Goal: Information Seeking & Learning: Find specific page/section

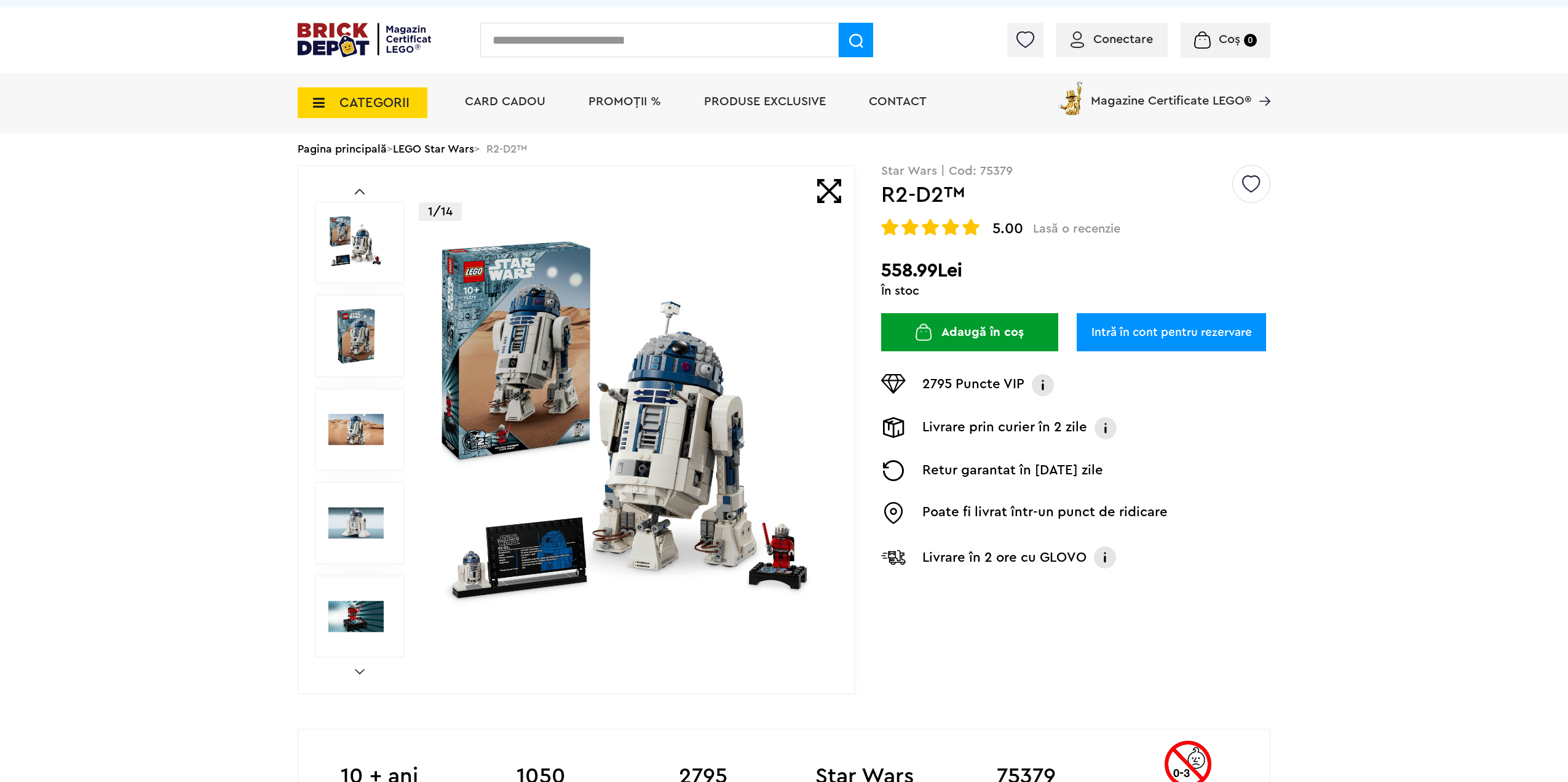
scroll to position [62, 0]
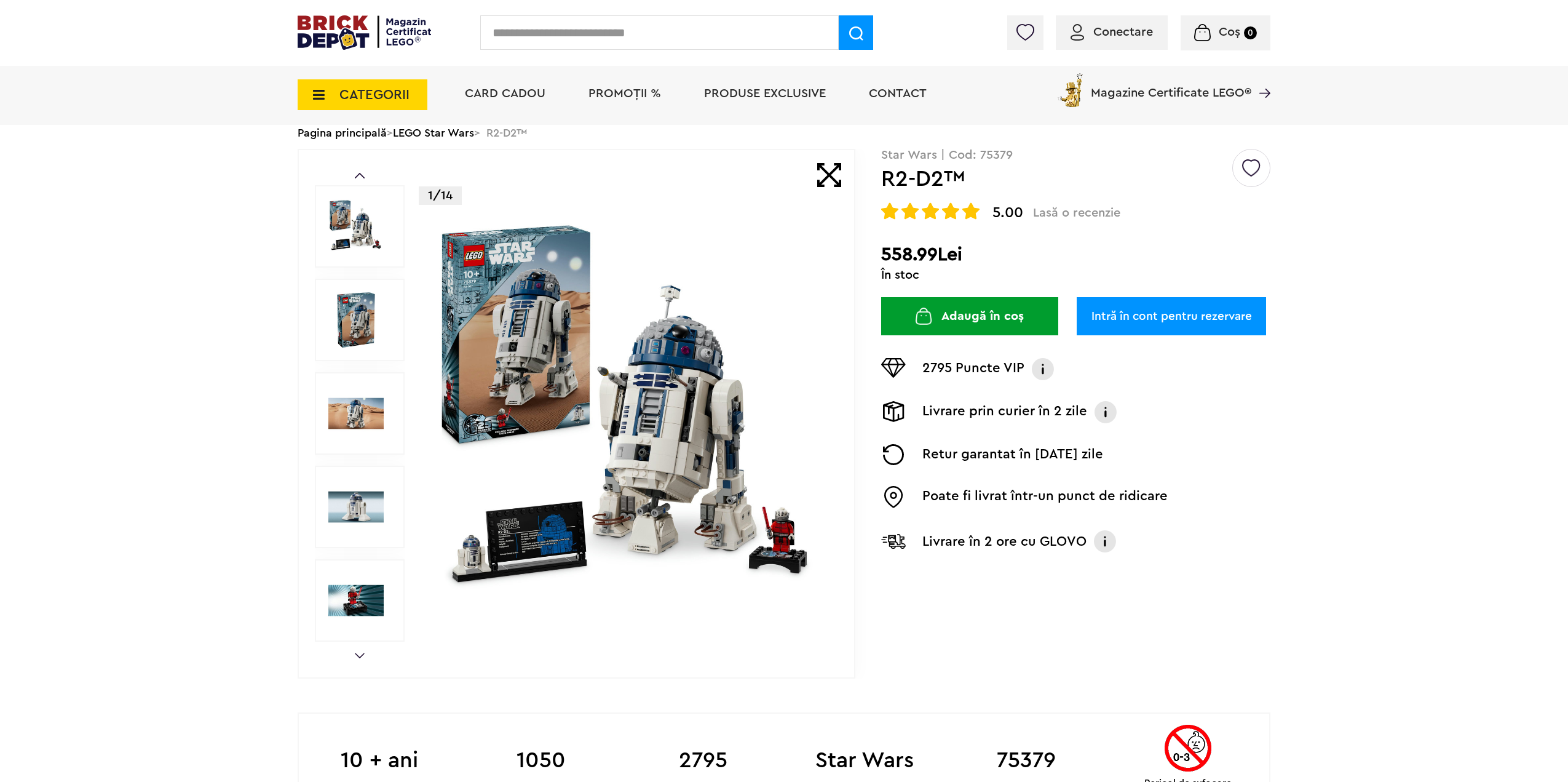
click at [362, 656] on link "Next" at bounding box center [359, 655] width 10 height 5
click at [367, 516] on img at bounding box center [356, 507] width 55 height 55
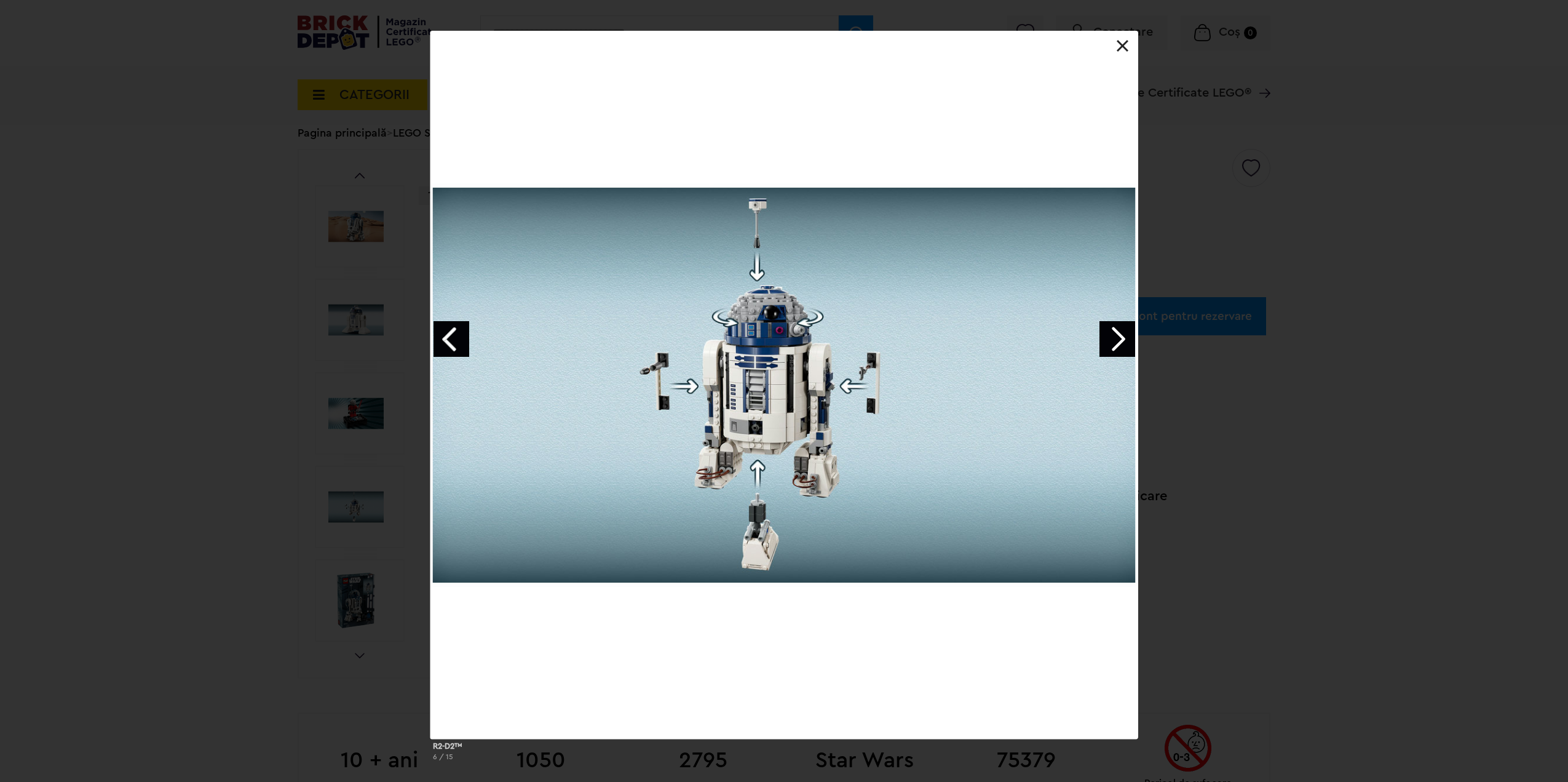
click at [1094, 331] on div at bounding box center [784, 384] width 708 height 708
click at [1103, 335] on link "Next image" at bounding box center [1118, 339] width 36 height 36
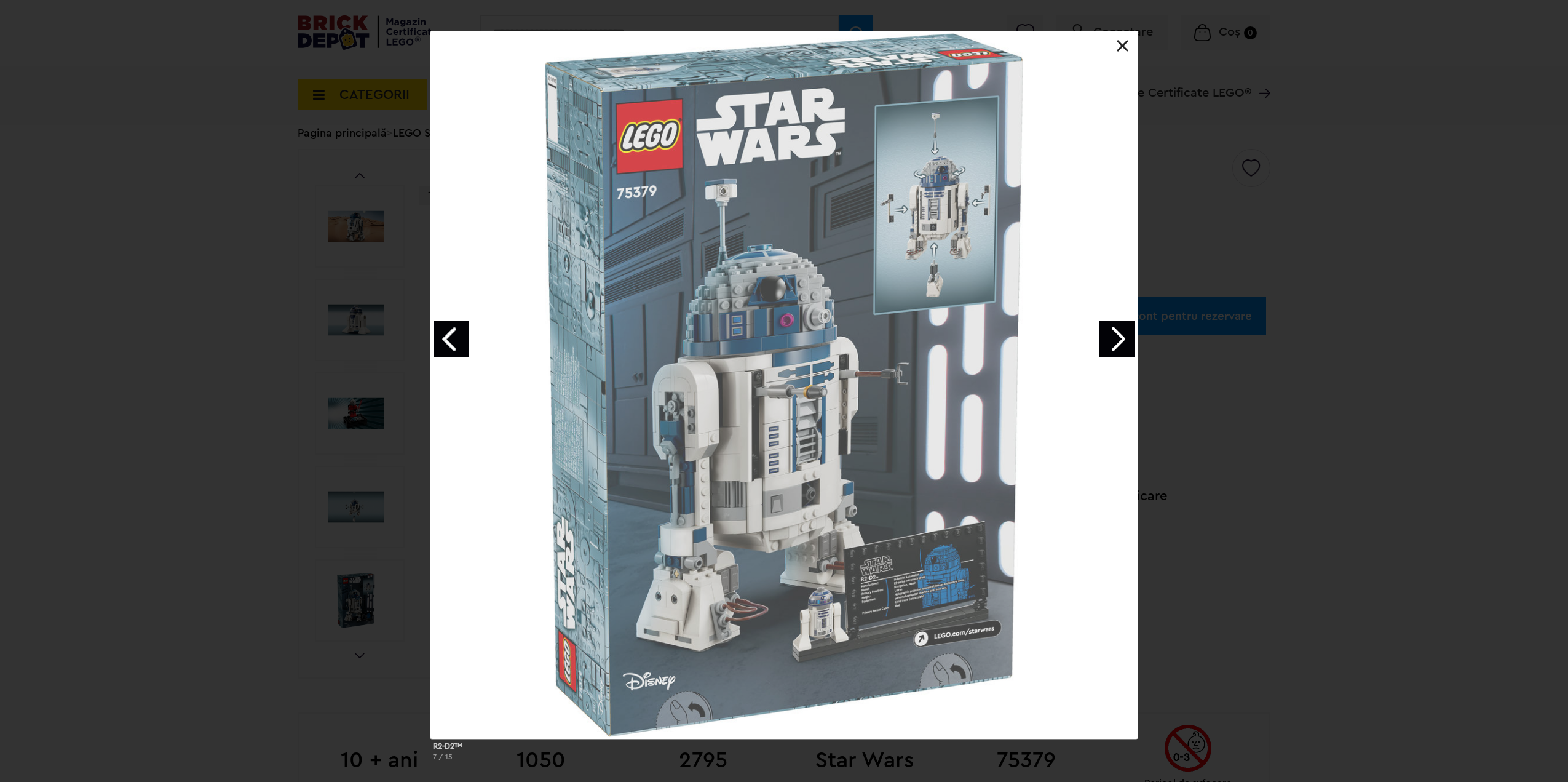
click at [1110, 337] on link "Next image" at bounding box center [1118, 339] width 36 height 36
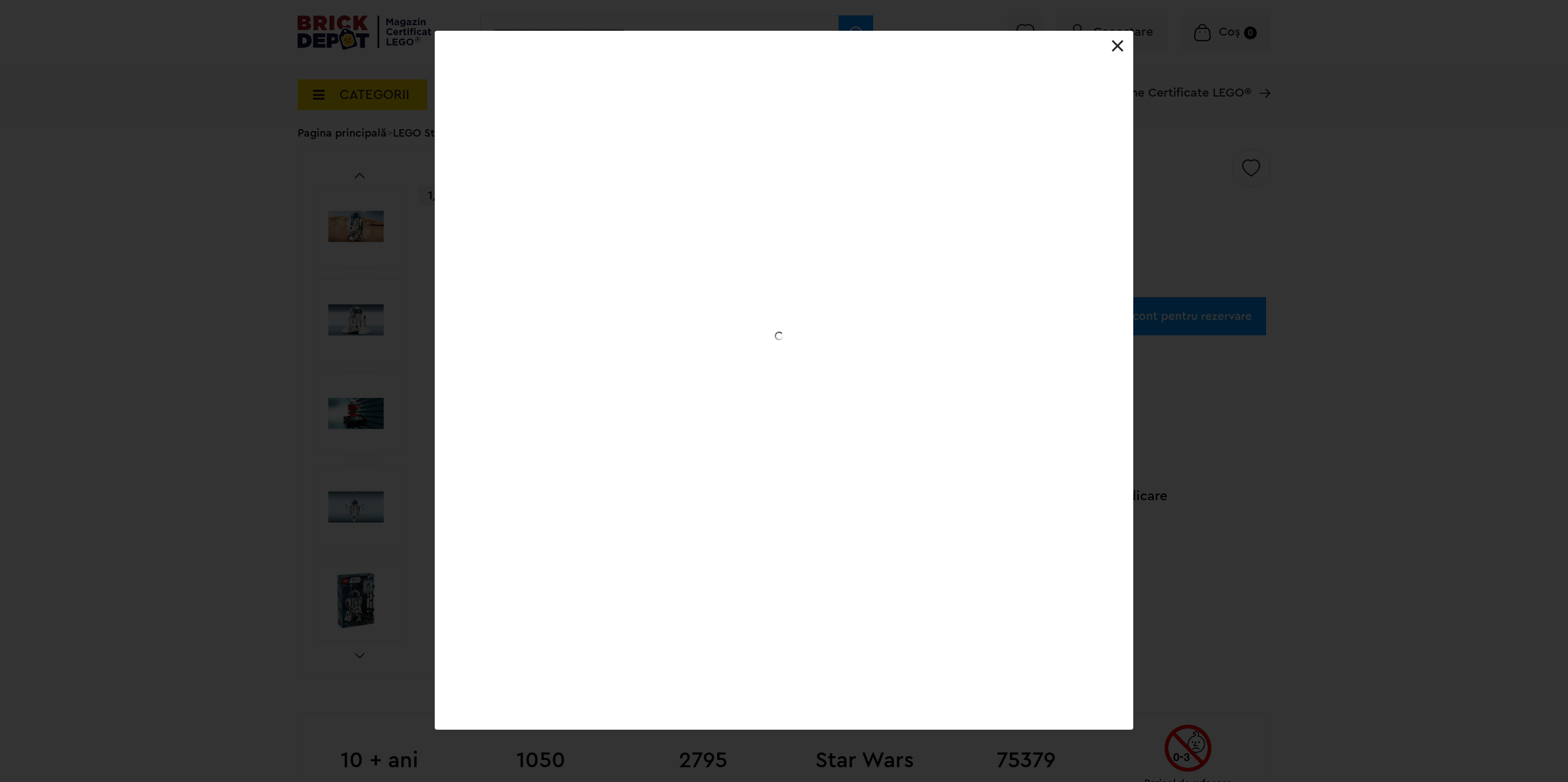
click at [1110, 30] on div at bounding box center [784, 30] width 699 height 0
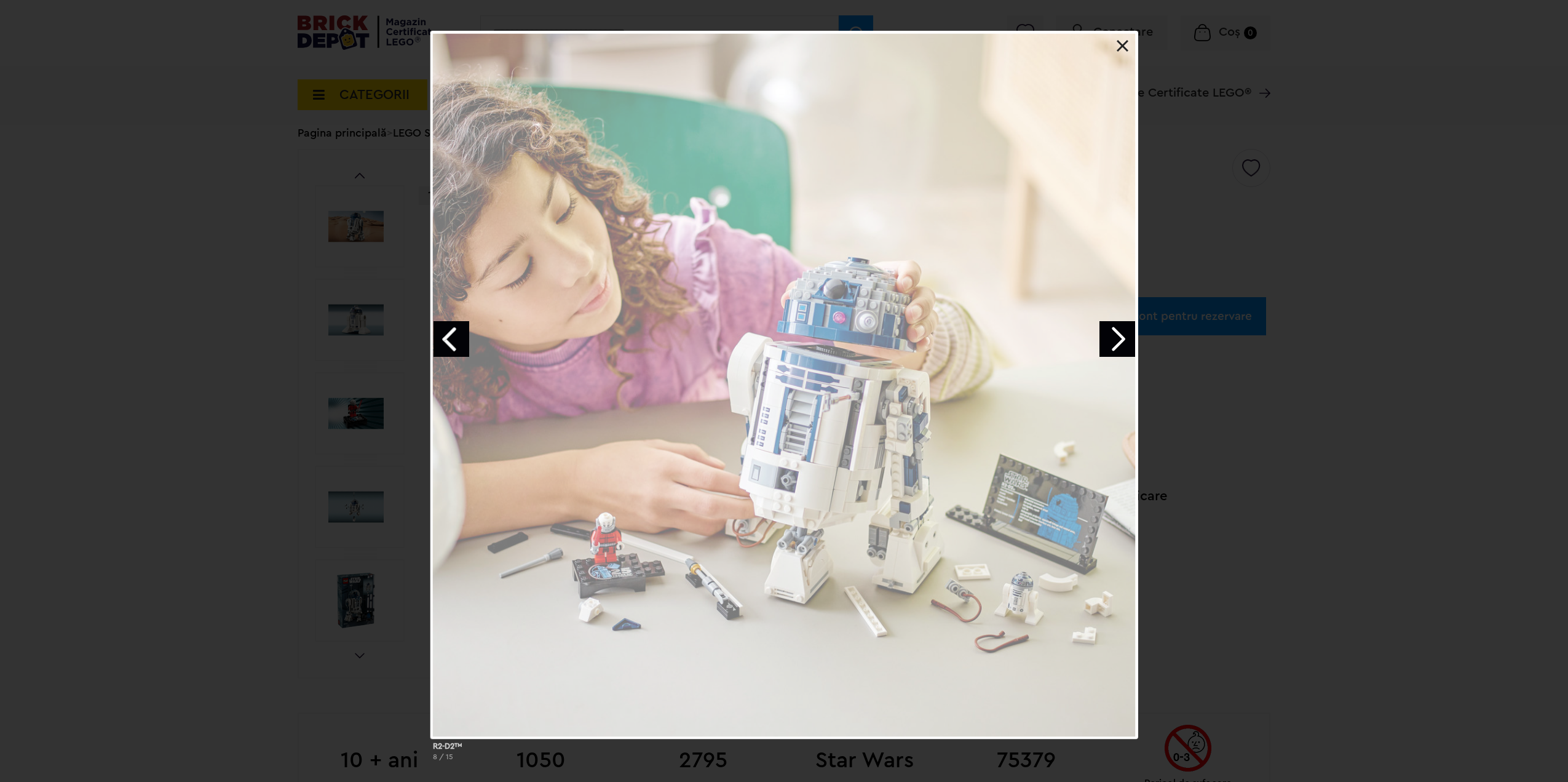
click at [1110, 337] on link "Next image" at bounding box center [1118, 339] width 36 height 36
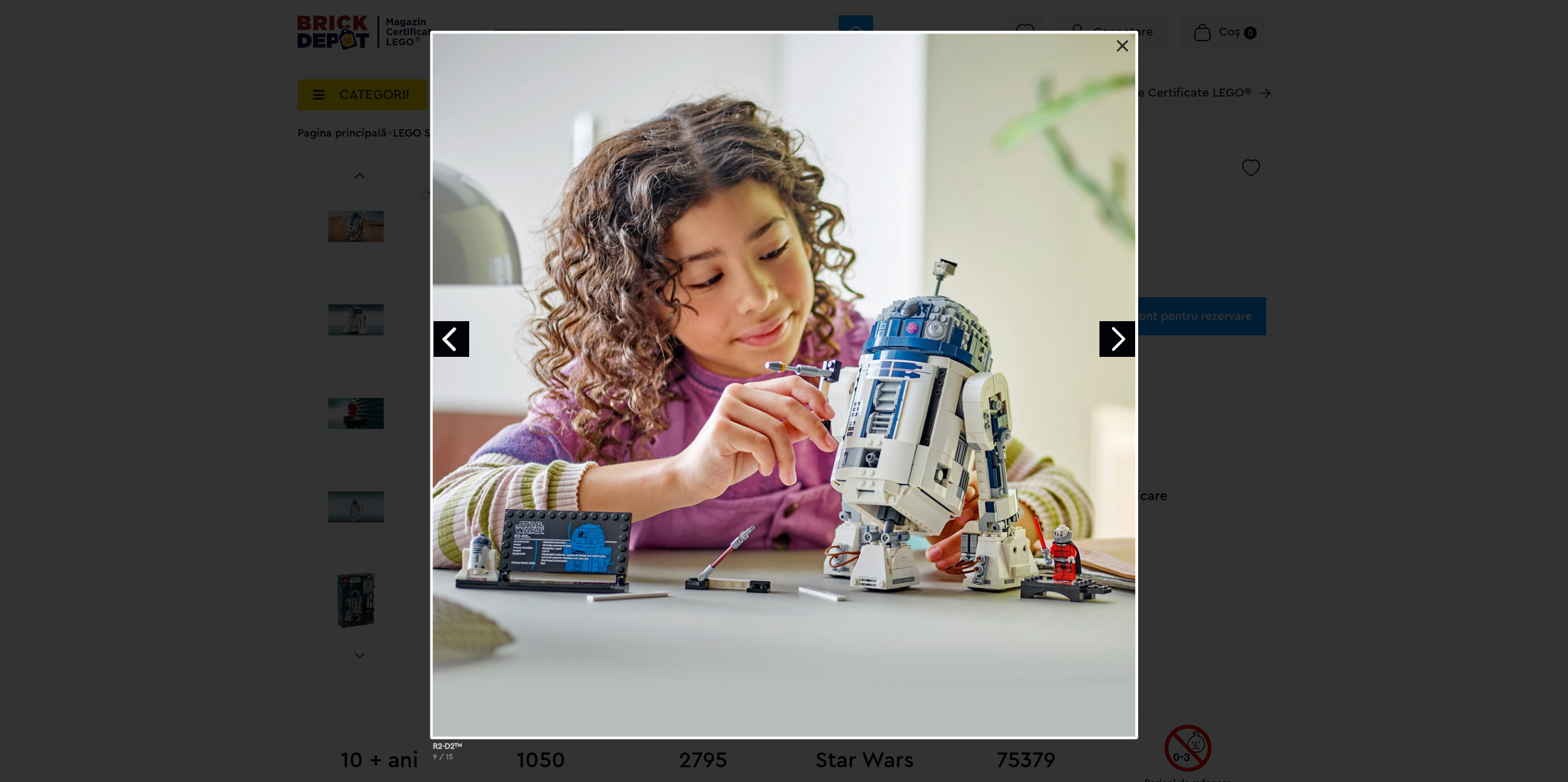
click at [1131, 342] on link "Next image" at bounding box center [1118, 339] width 36 height 36
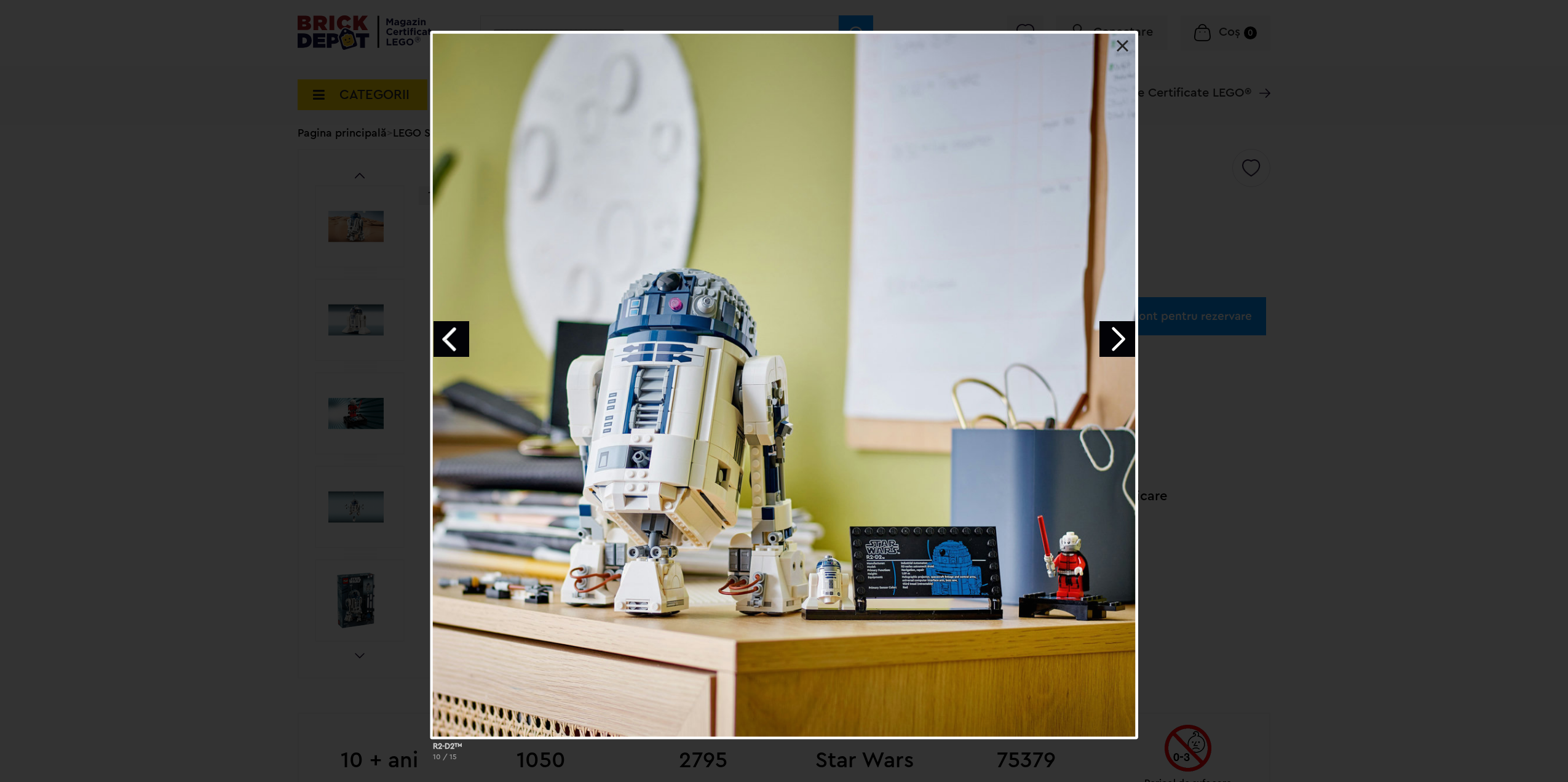
click at [1133, 350] on link "Next image" at bounding box center [1118, 339] width 36 height 36
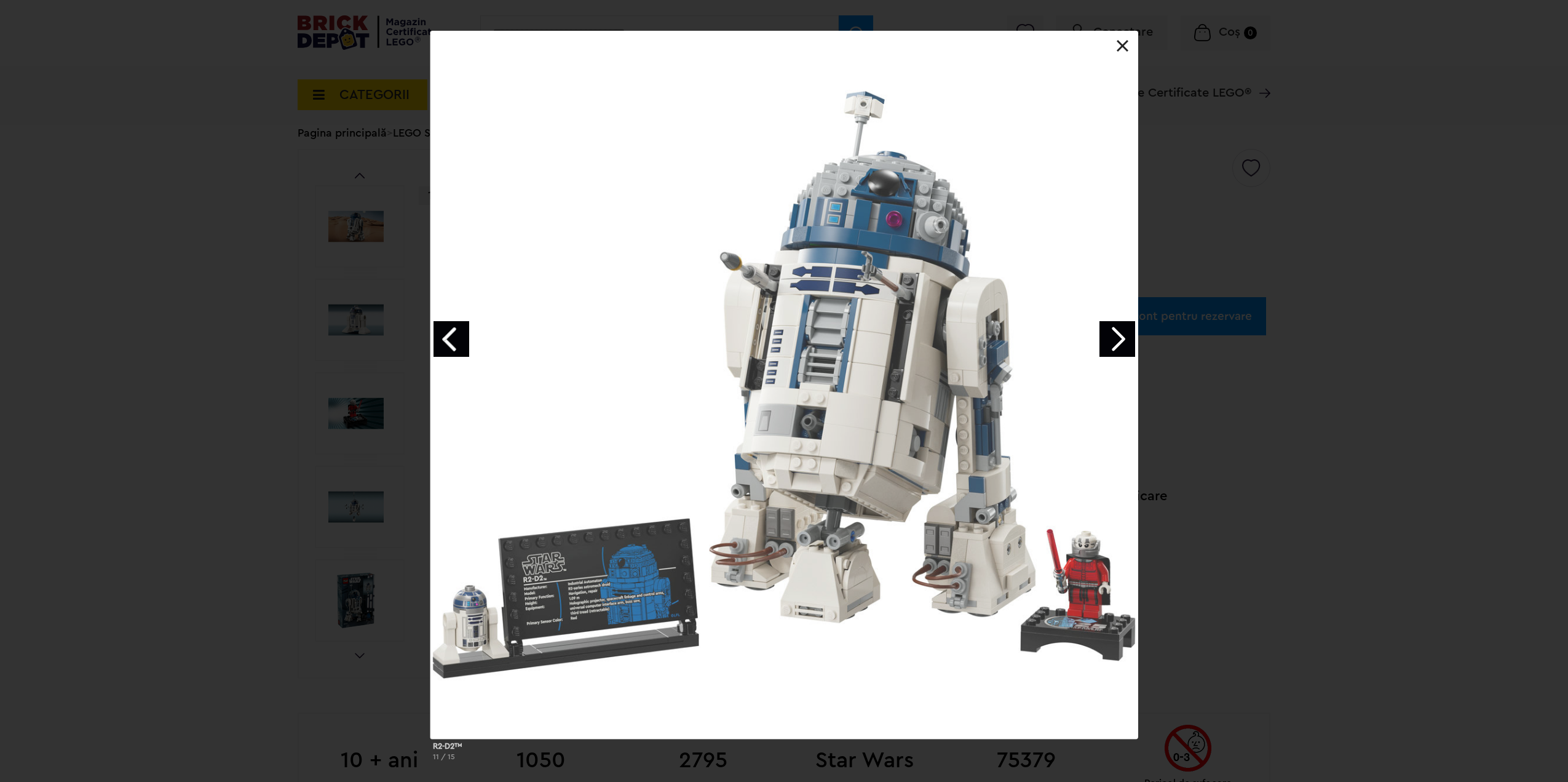
click at [1133, 350] on link "Next image" at bounding box center [1118, 339] width 36 height 36
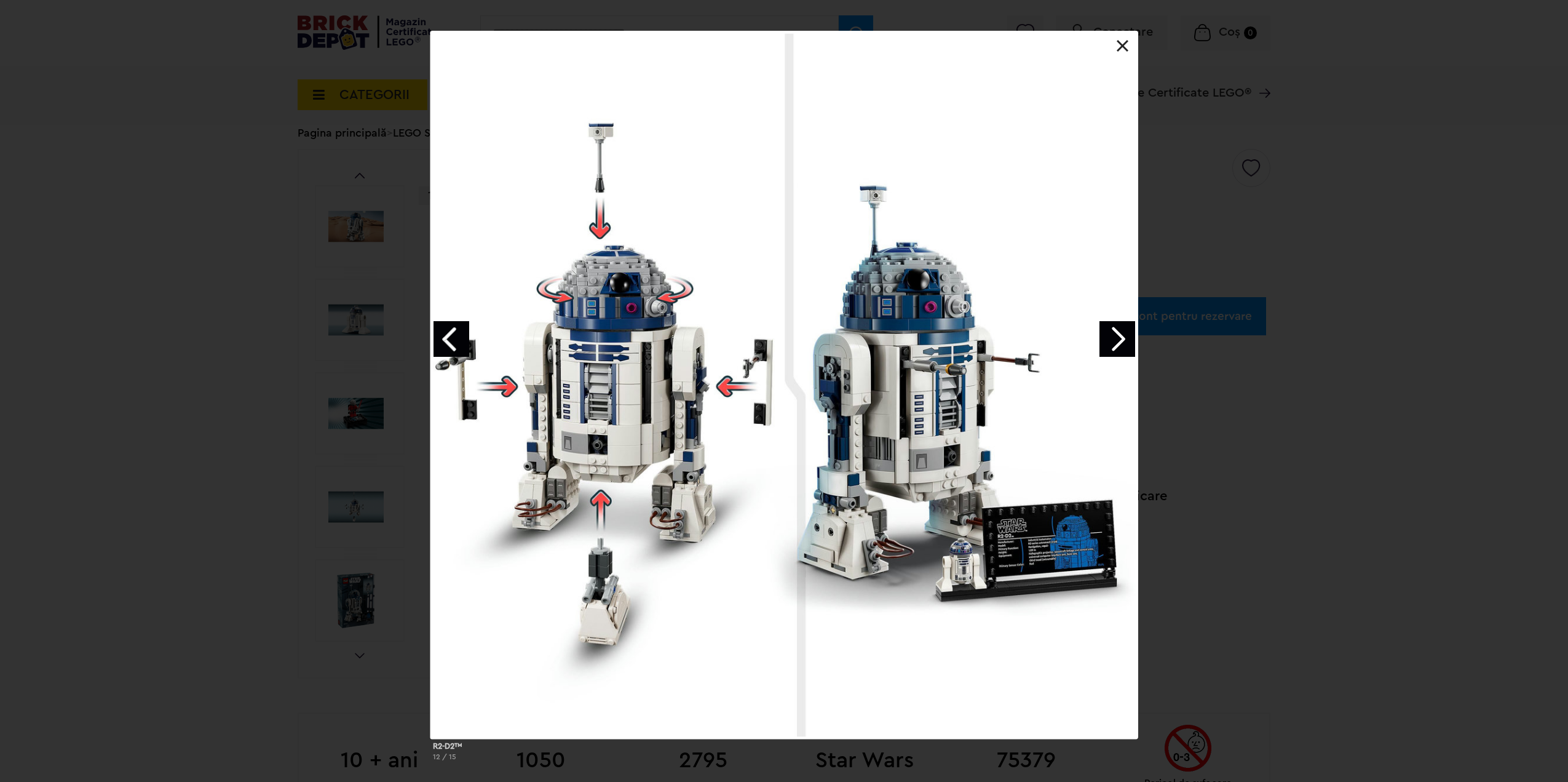
click at [1132, 350] on link "Next image" at bounding box center [1118, 339] width 36 height 36
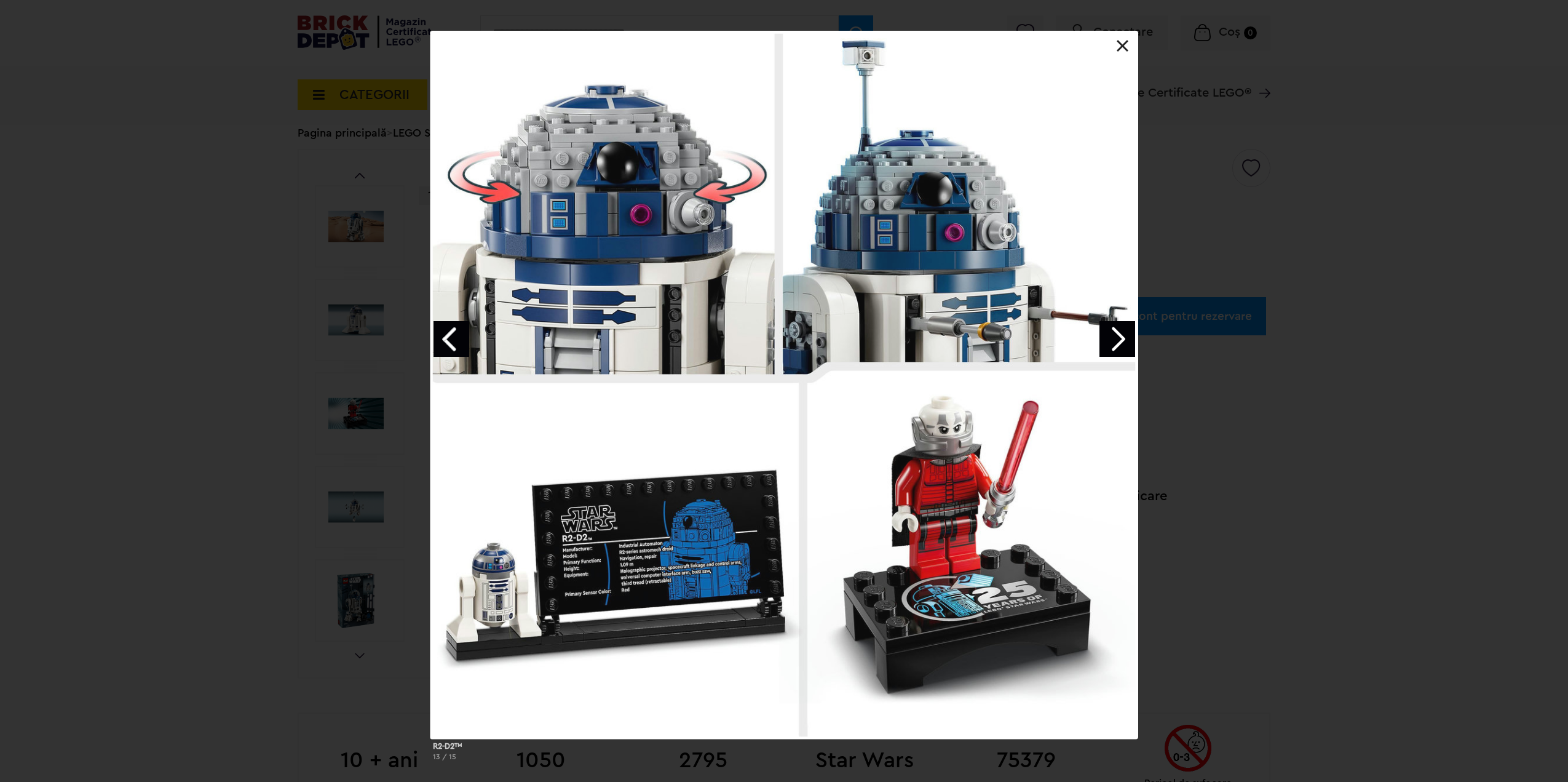
click at [1293, 428] on div "R2-D2™ 13 / 15" at bounding box center [784, 400] width 1568 height 740
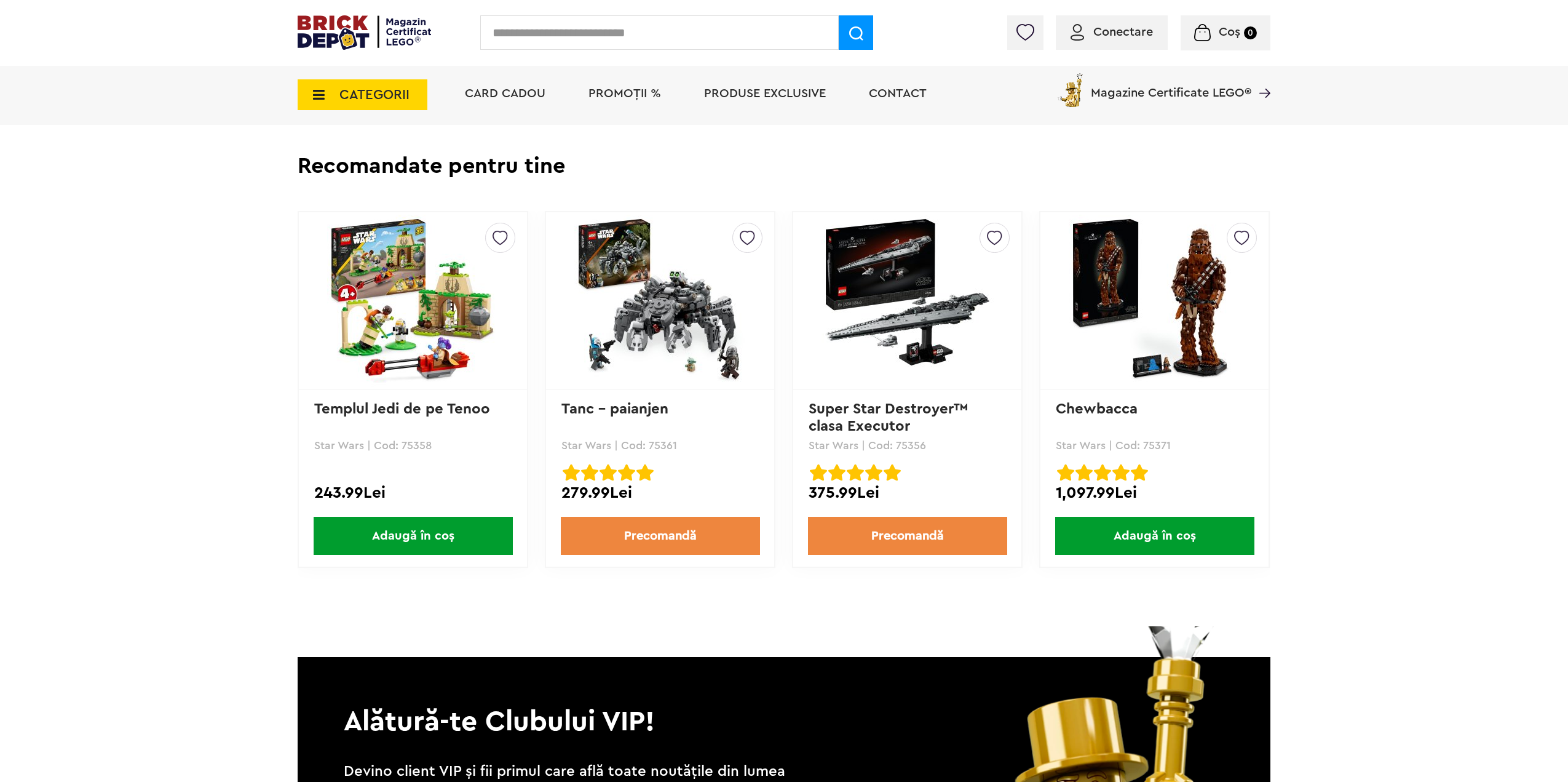
scroll to position [2829, 0]
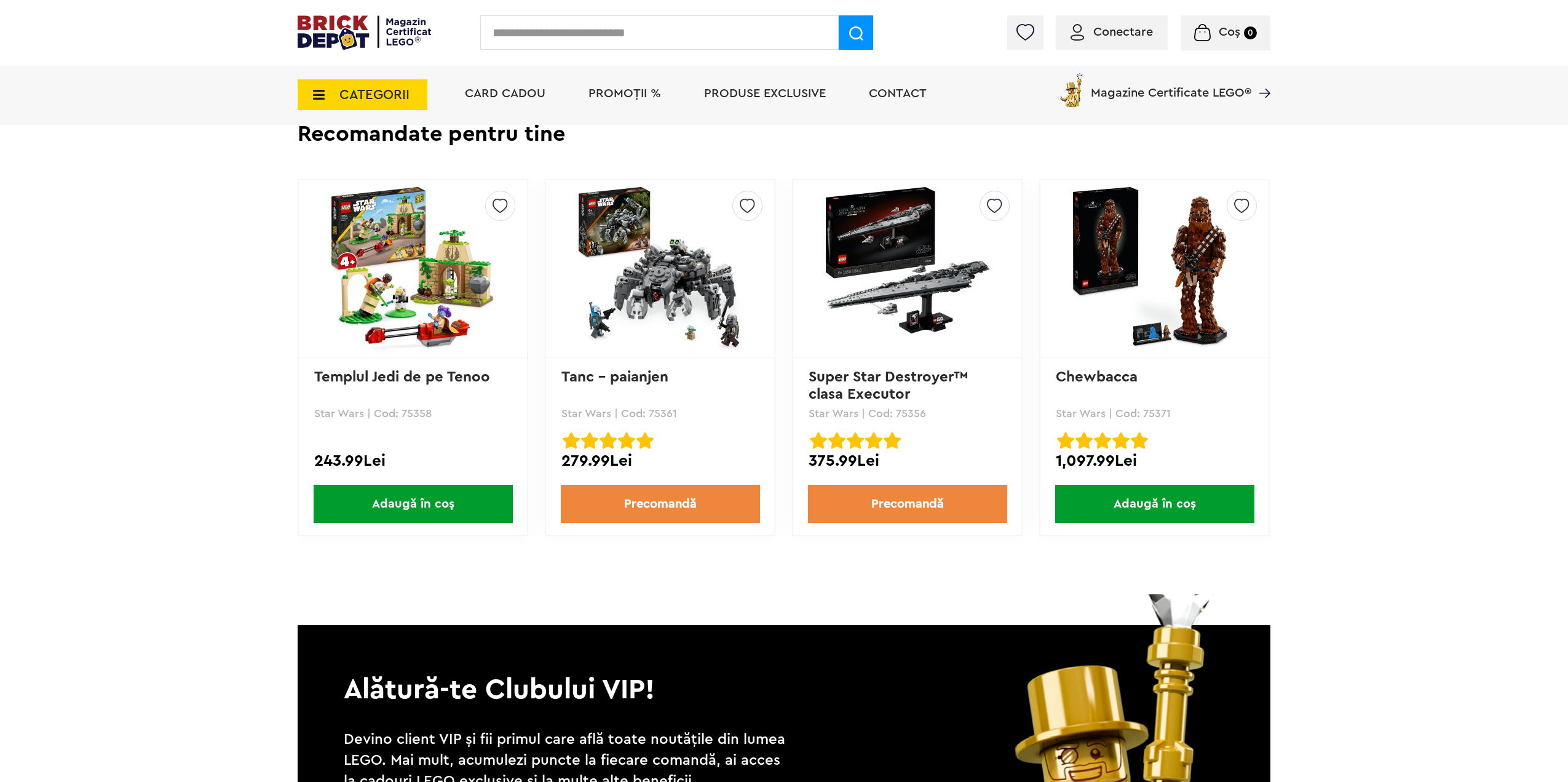
click at [649, 29] on input "text" at bounding box center [658, 32] width 358 height 35
type input "****"
